Goal: Task Accomplishment & Management: Manage account settings

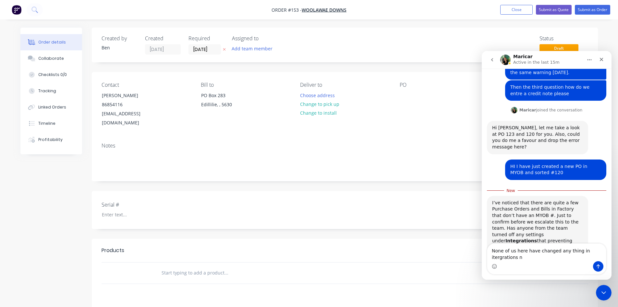
scroll to position [192, 0]
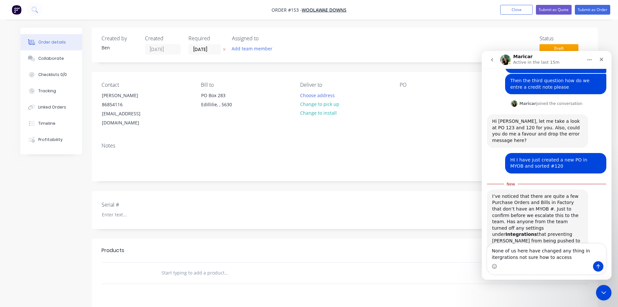
click at [580, 251] on textarea "None of us here have changed any thing in itergrations not sure how to access" at bounding box center [547, 252] width 119 height 18
click at [541, 257] on textarea "None of us here have changed any thing in integrations not sure how to access" at bounding box center [547, 252] width 119 height 18
click at [560, 257] on textarea "None of us here have changed any thing in integrations not sure how to access i…" at bounding box center [547, 249] width 119 height 24
click at [572, 257] on textarea "None of us here have changed any thing in integrations not sure how to access i…" at bounding box center [547, 249] width 119 height 24
type textarea "None of us here have changed any thing in integrations not sure how to access i…"
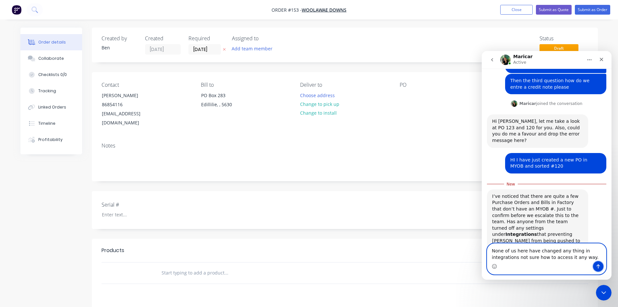
click at [599, 268] on icon "Send a message…" at bounding box center [598, 266] width 5 height 5
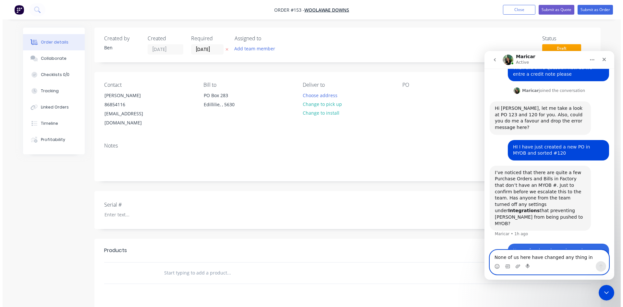
scroll to position [206, 0]
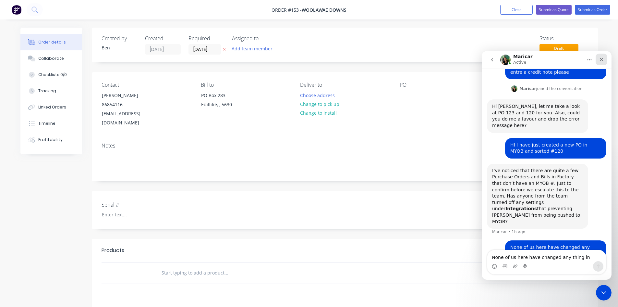
click at [602, 58] on icon "Close" at bounding box center [601, 59] width 5 height 5
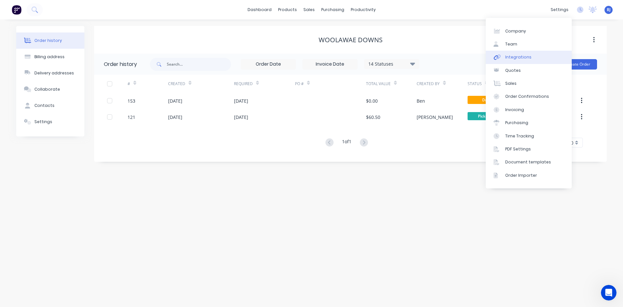
click at [505, 56] on div "Integrations" at bounding box center [518, 57] width 26 height 6
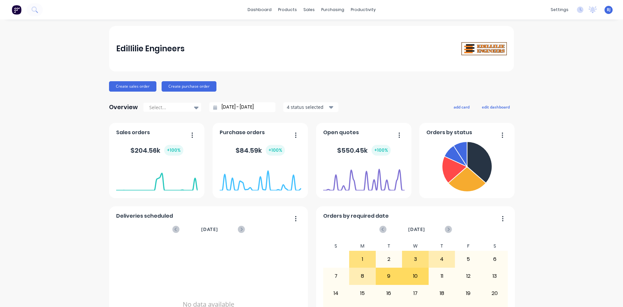
click at [605, 285] on div "Edillilie Engineers Create sales order Create purchase order Overview Select...…" at bounding box center [311, 195] width 623 height 339
click at [309, 30] on icon at bounding box center [309, 31] width 2 height 4
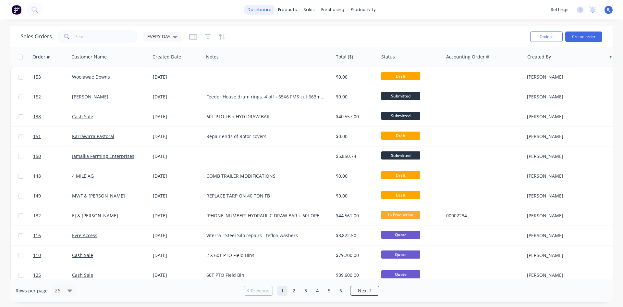
click at [267, 12] on link "dashboard" at bounding box center [259, 10] width 31 height 10
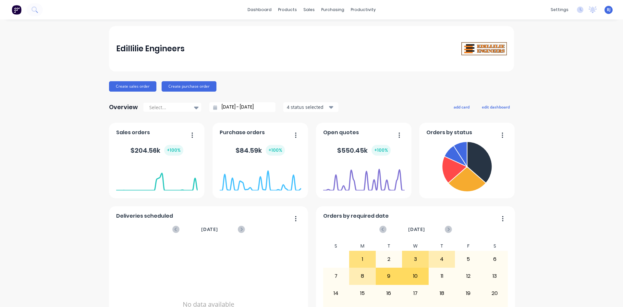
click at [581, 272] on div "Edillilie Engineers Create sales order Create purchase order Overview Select...…" at bounding box center [311, 195] width 623 height 339
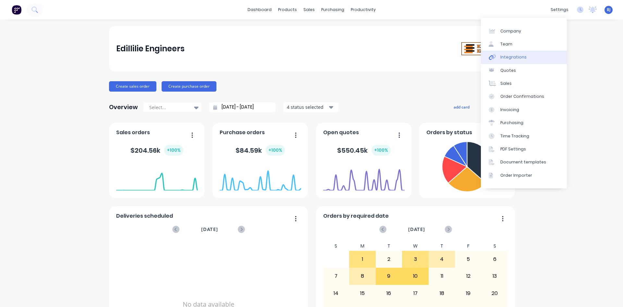
click at [515, 57] on div "Integrations" at bounding box center [514, 57] width 26 height 6
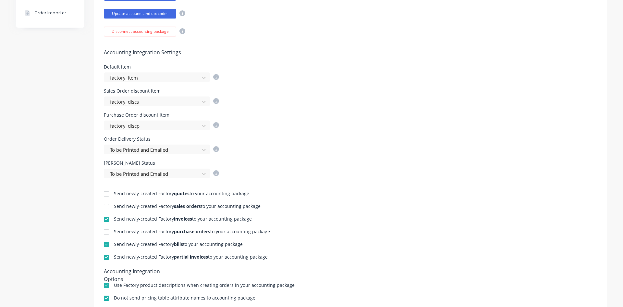
scroll to position [206, 0]
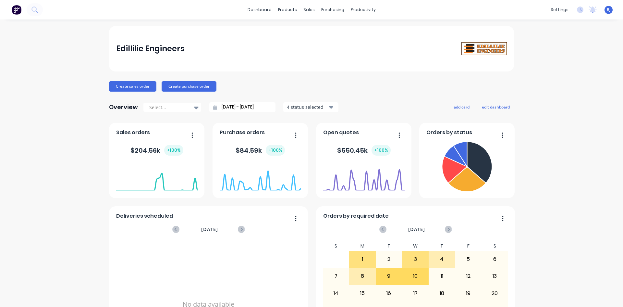
click at [574, 223] on div "Edillilie Engineers Create sales order Create purchase order Overview Select...…" at bounding box center [311, 195] width 623 height 339
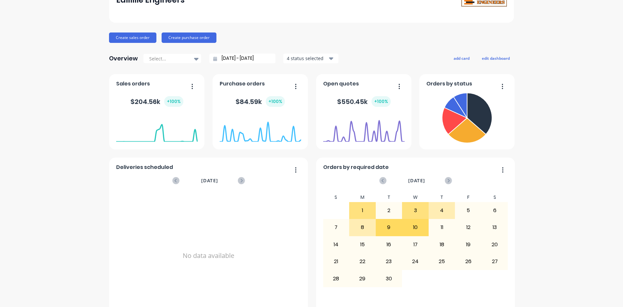
scroll to position [65, 0]
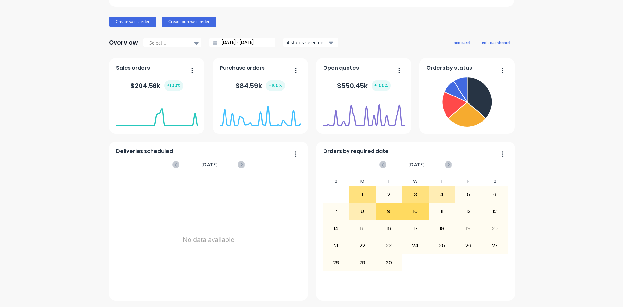
click at [591, 299] on div "Edillilie Engineers Create sales order Create purchase order Overview Select...…" at bounding box center [311, 130] width 623 height 339
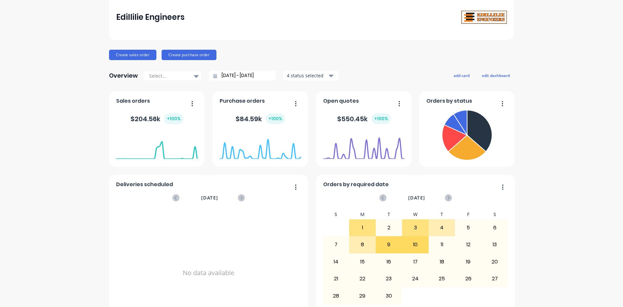
scroll to position [0, 0]
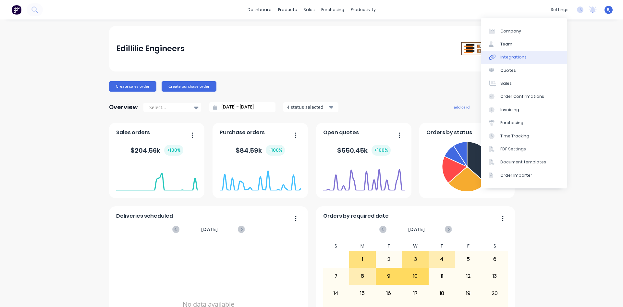
click at [516, 56] on div "Integrations" at bounding box center [514, 57] width 26 height 6
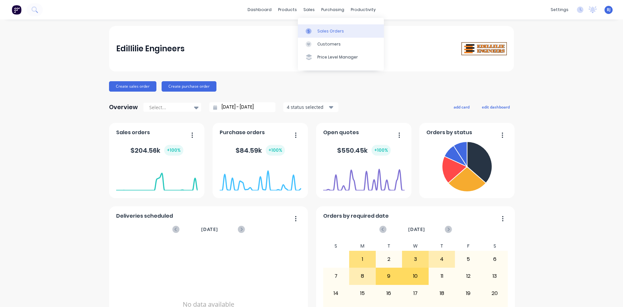
click at [318, 32] on div "Sales Orders" at bounding box center [331, 31] width 27 height 6
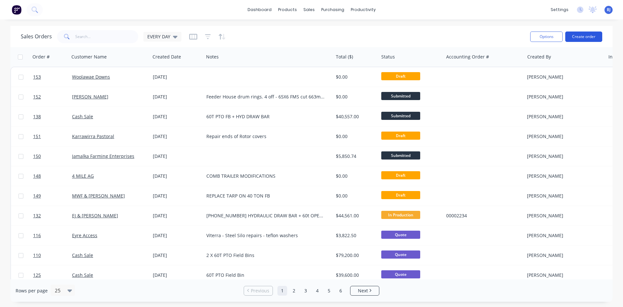
click at [574, 37] on button "Create order" at bounding box center [584, 36] width 37 height 10
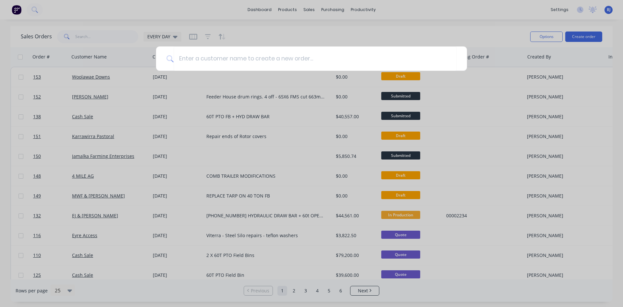
type input "p"
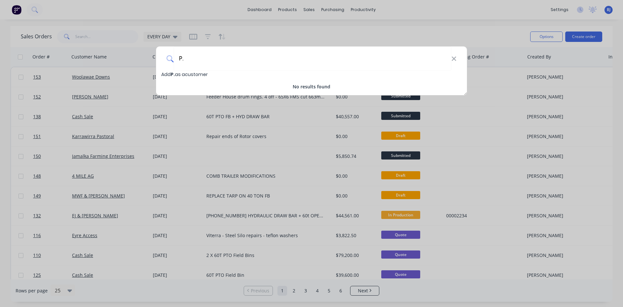
type input "P"
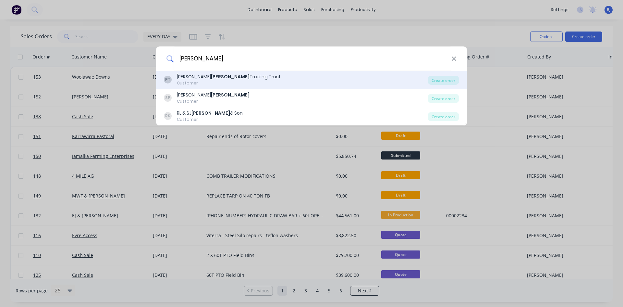
type input "[PERSON_NAME]"
click at [211, 79] on b "[PERSON_NAME]" at bounding box center [230, 76] width 39 height 6
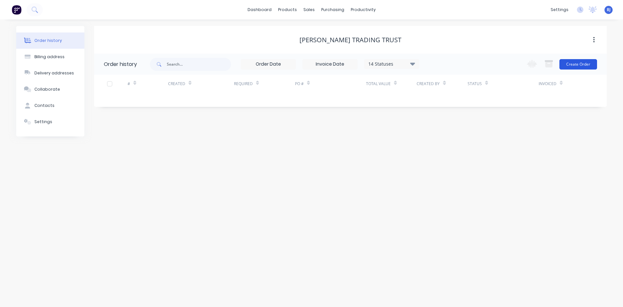
click at [567, 66] on button "Create Order" at bounding box center [579, 64] width 38 height 10
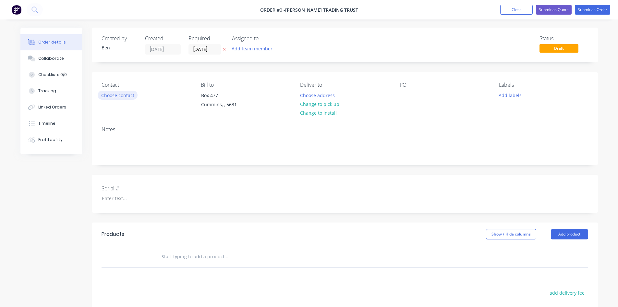
click at [123, 96] on button "Choose contact" at bounding box center [118, 95] width 40 height 9
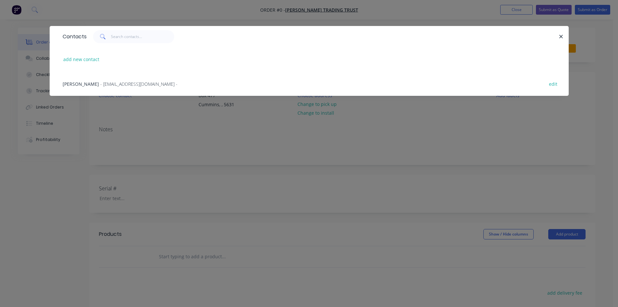
click at [100, 84] on span "- [EMAIL_ADDRESS][DOMAIN_NAME] -" at bounding box center [138, 84] width 77 height 6
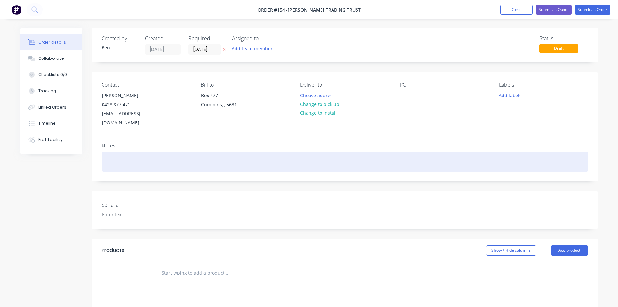
click at [111, 152] on div at bounding box center [345, 162] width 487 height 20
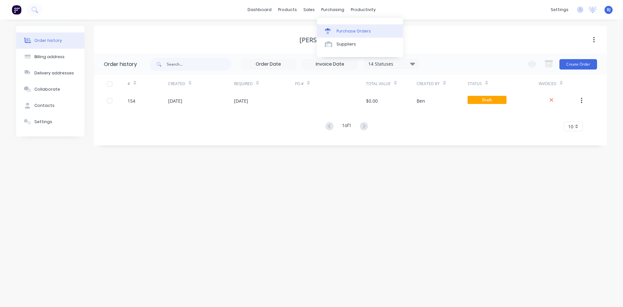
click at [334, 30] on div at bounding box center [330, 31] width 10 height 6
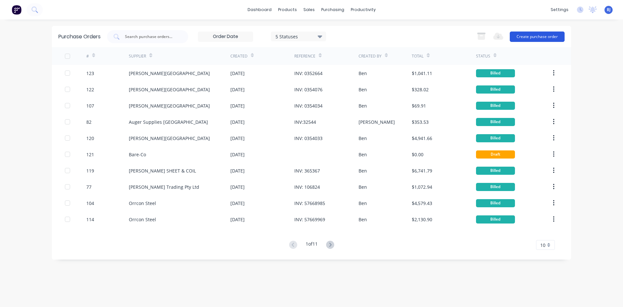
click at [520, 36] on button "Create purchase order" at bounding box center [537, 36] width 55 height 10
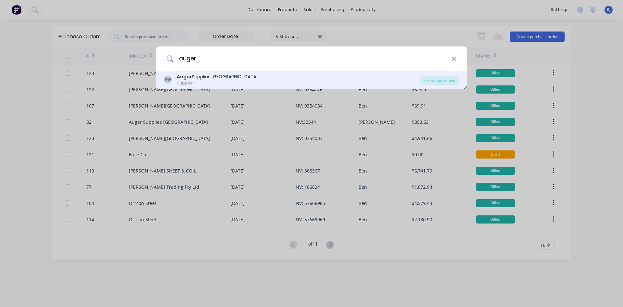
type input "auger"
click at [209, 77] on div "Auger Supplies [GEOGRAPHIC_DATA]" at bounding box center [217, 76] width 81 height 7
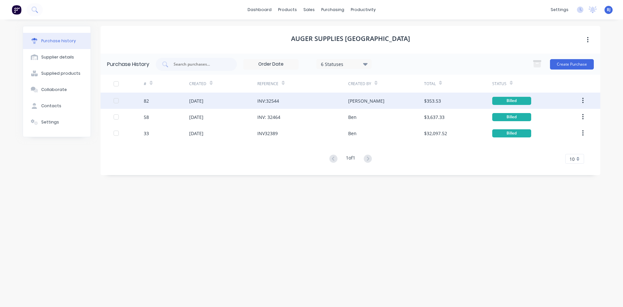
click at [274, 100] on div "INV:32544" at bounding box center [268, 100] width 22 height 7
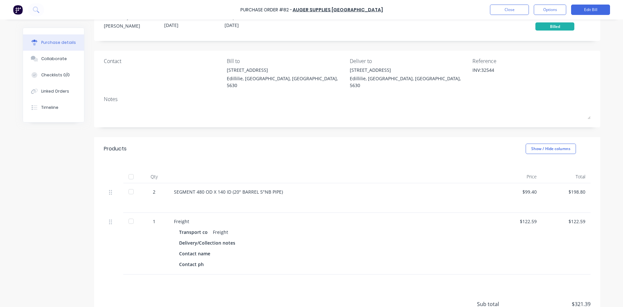
scroll to position [65, 0]
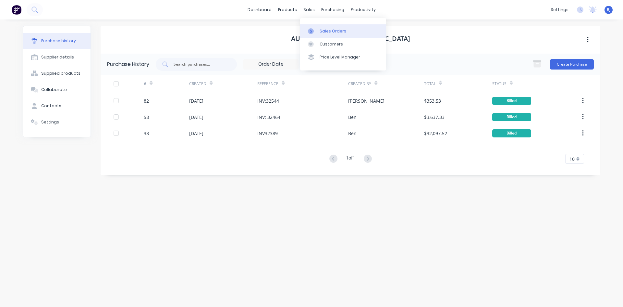
click at [318, 32] on div at bounding box center [313, 31] width 10 height 6
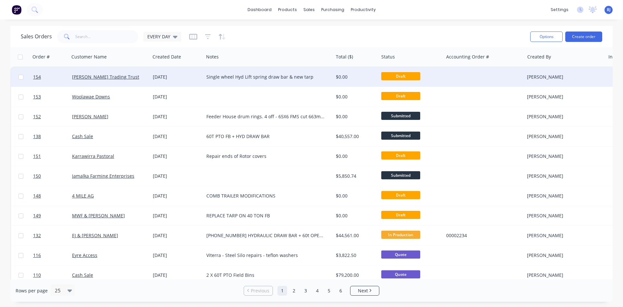
click at [227, 77] on div "Single wheel Hyd Lift spring draw bar & new tarp" at bounding box center [265, 77] width 118 height 6
click at [157, 78] on div "[DATE]" at bounding box center [177, 77] width 48 height 6
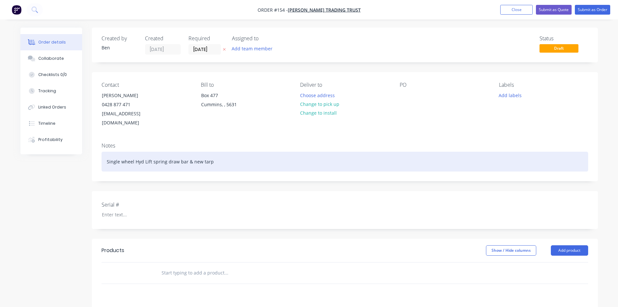
click at [151, 154] on div "Single wheel Hyd Lift spring draw bar & new tarp" at bounding box center [345, 162] width 487 height 20
drag, startPoint x: 159, startPoint y: 152, endPoint x: 166, endPoint y: 158, distance: 9.7
click at [159, 153] on div "Single wheel Hyd Lift & spring draw bar & new tarp" at bounding box center [345, 162] width 487 height 20
click at [142, 153] on div "Single wheel Hyd Lift & Spring draw bar & new tarp" at bounding box center [345, 162] width 487 height 20
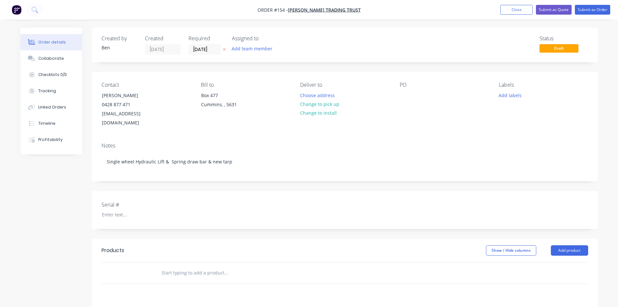
click at [201, 191] on div "Serial #" at bounding box center [345, 210] width 506 height 38
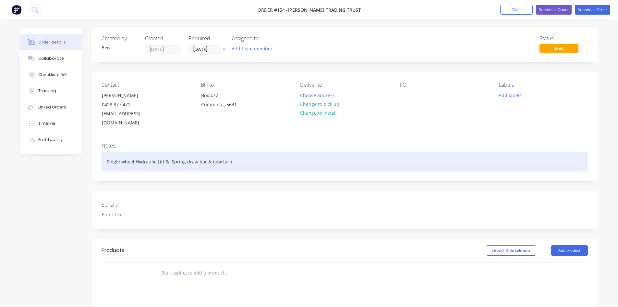
drag, startPoint x: 123, startPoint y: 153, endPoint x: 142, endPoint y: 171, distance: 25.7
click at [124, 155] on div "Single wheel Hydraulic Lift & Spring draw bar & new tarp" at bounding box center [345, 162] width 487 height 20
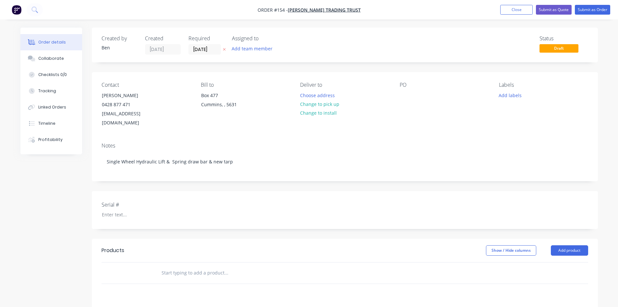
click at [179, 191] on div "Serial #" at bounding box center [345, 210] width 506 height 38
click at [526, 9] on button "Close" at bounding box center [517, 10] width 32 height 10
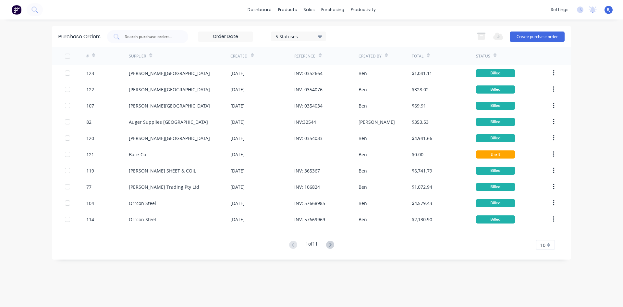
click at [610, 11] on span "BJ" at bounding box center [609, 10] width 4 height 6
click at [548, 81] on div "Sign out" at bounding box center [553, 82] width 18 height 6
